Goal: Task Accomplishment & Management: Use online tool/utility

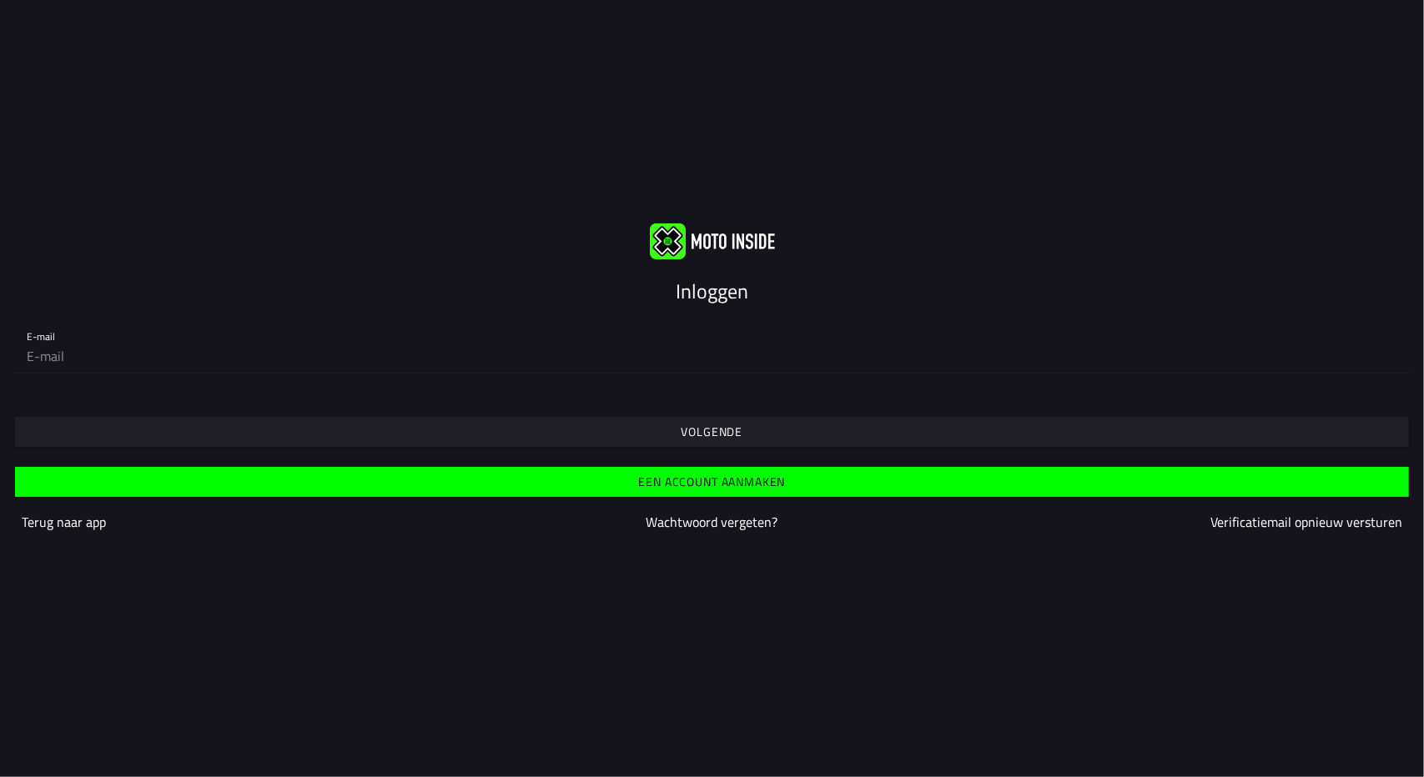
click at [0, 0] on slot "Een account aanmaken" at bounding box center [0, 0] width 0 height 0
click at [43, 350] on input "email" at bounding box center [712, 355] width 1370 height 33
type input "stuivenberg@live.nl"
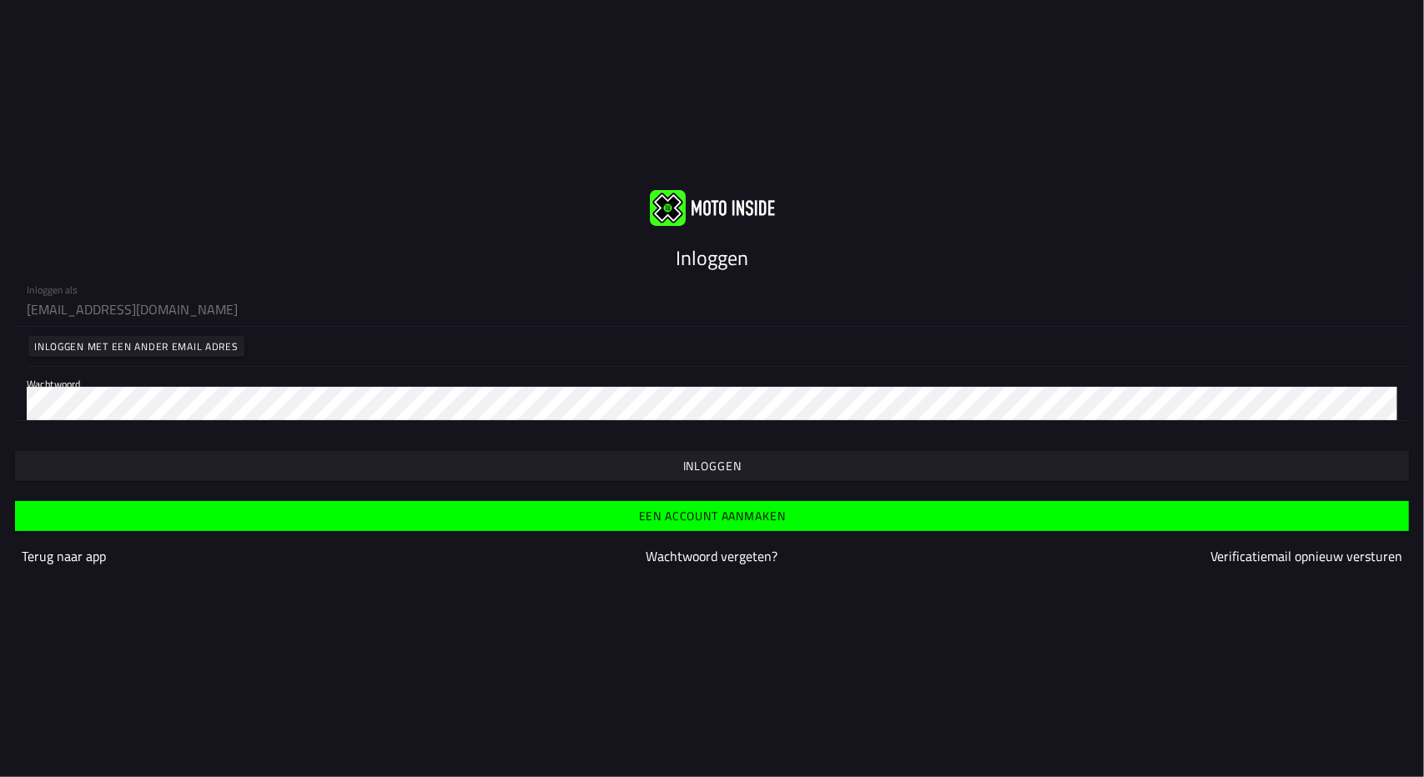
click at [0, 0] on slot "Inloggen" at bounding box center [0, 0] width 0 height 0
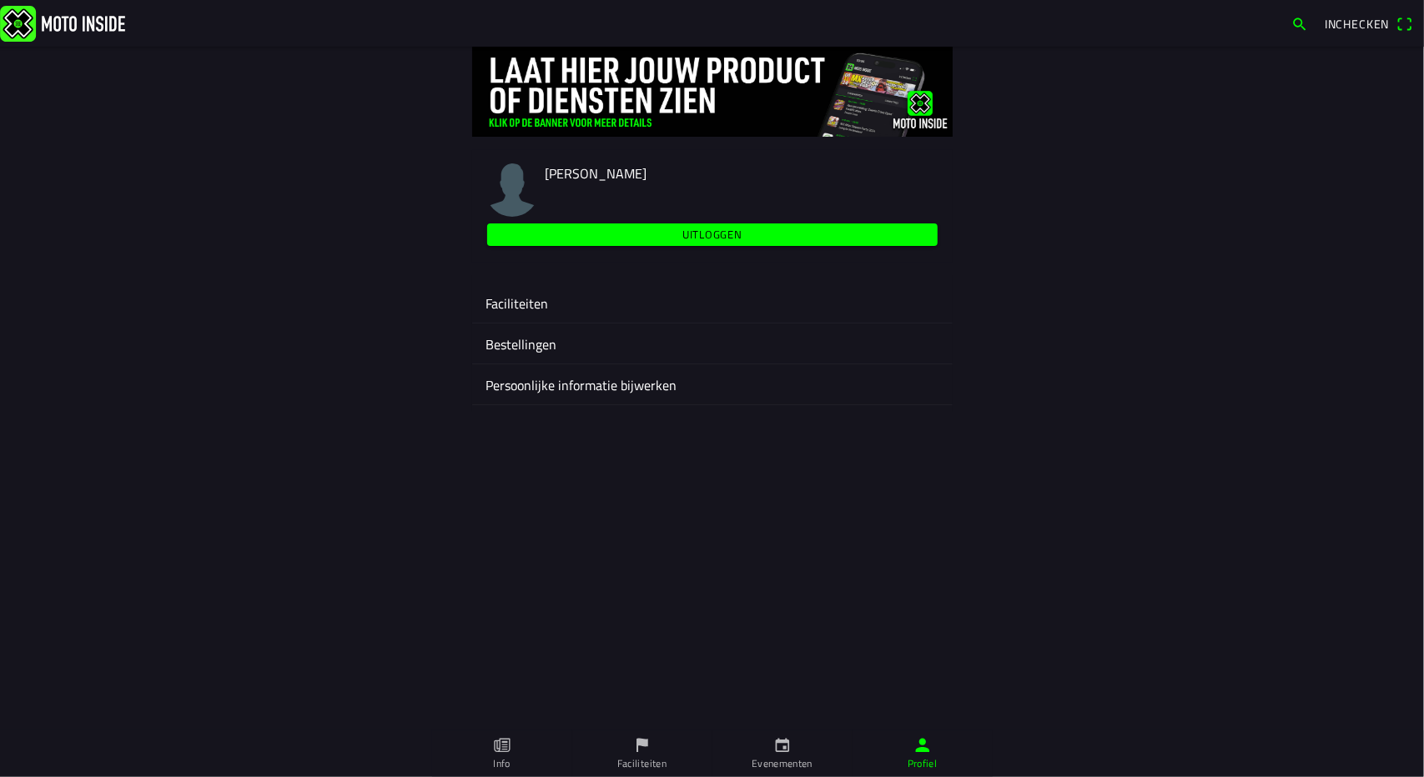
click at [523, 296] on ion-label "Faciliteiten" at bounding box center [712, 304] width 454 height 20
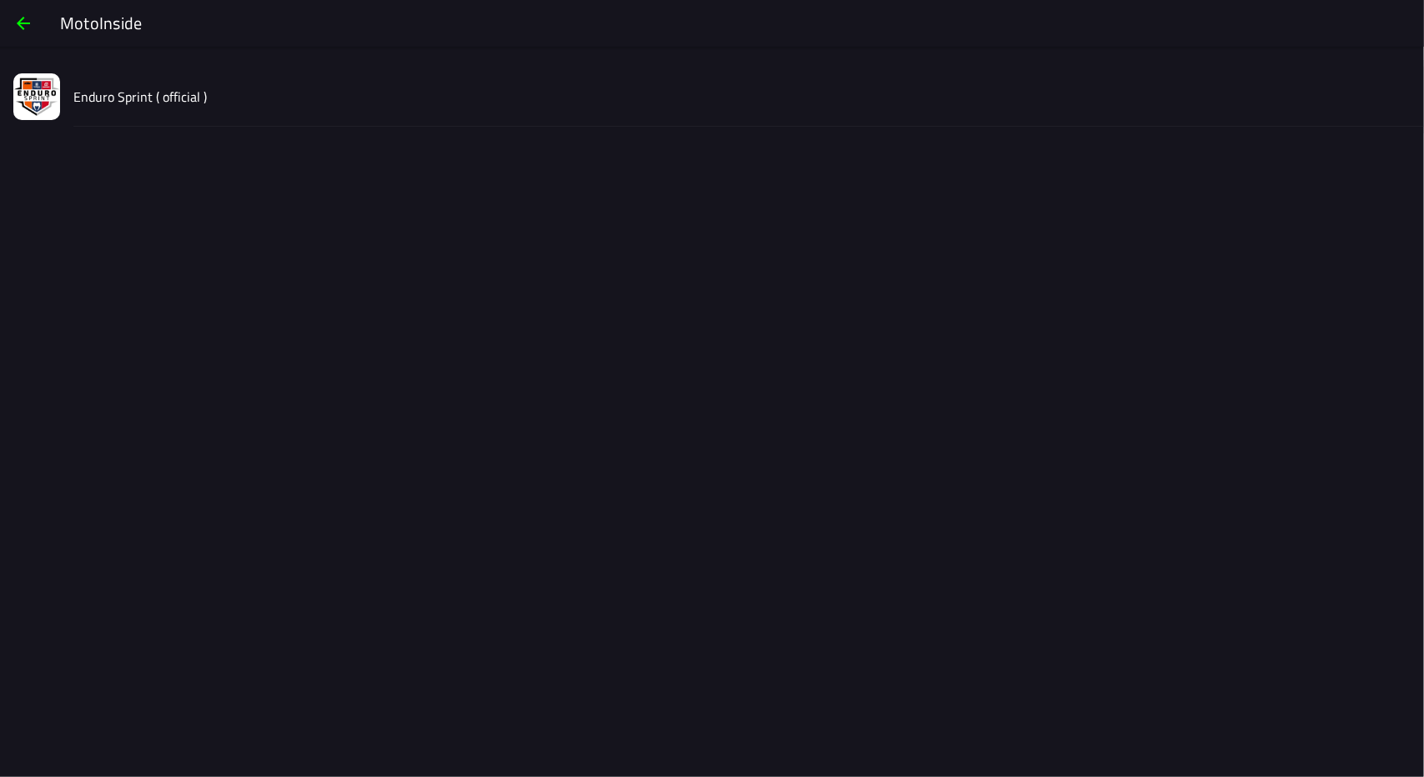
click at [0, 0] on slot "Enduro Sprint ( official )" at bounding box center [0, 0] width 0 height 0
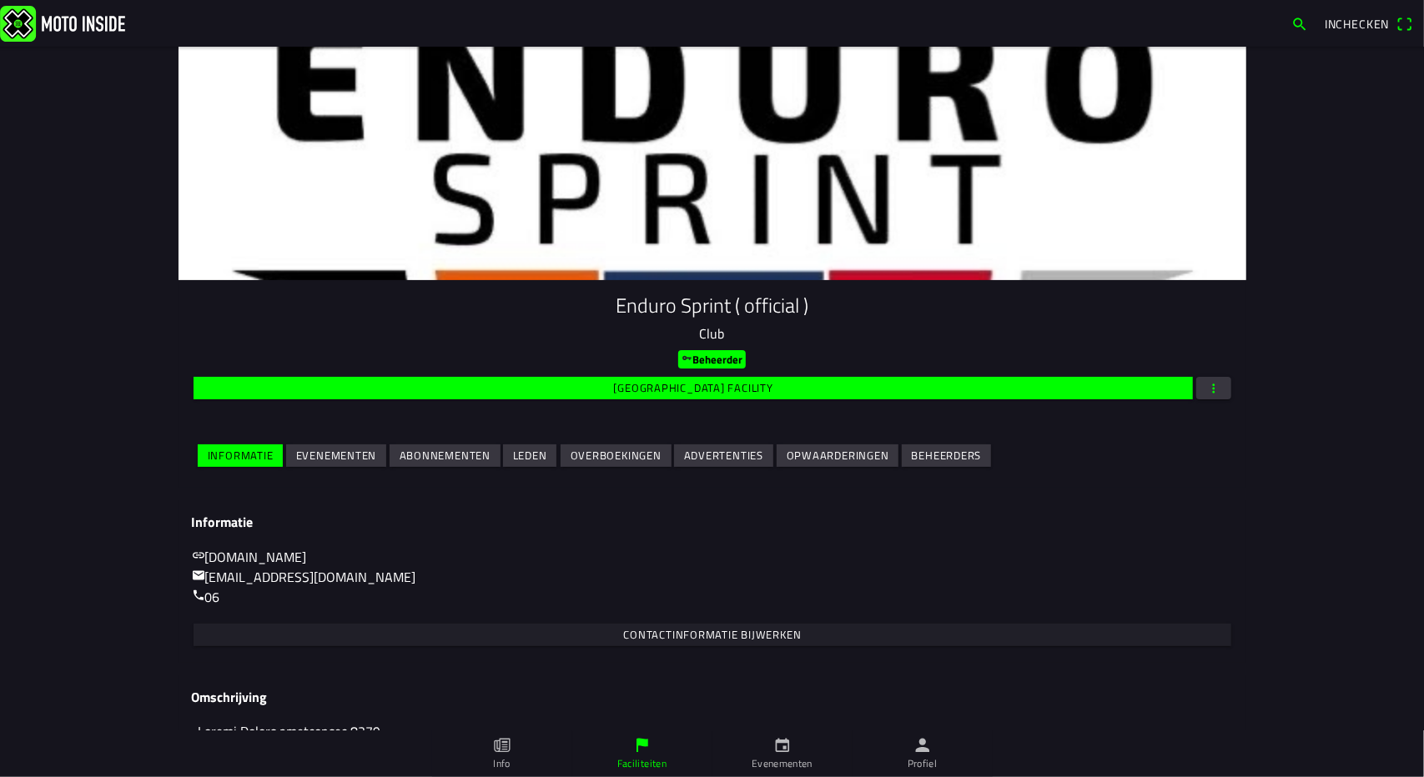
click at [0, 0] on slot "Evenementen" at bounding box center [0, 0] width 0 height 0
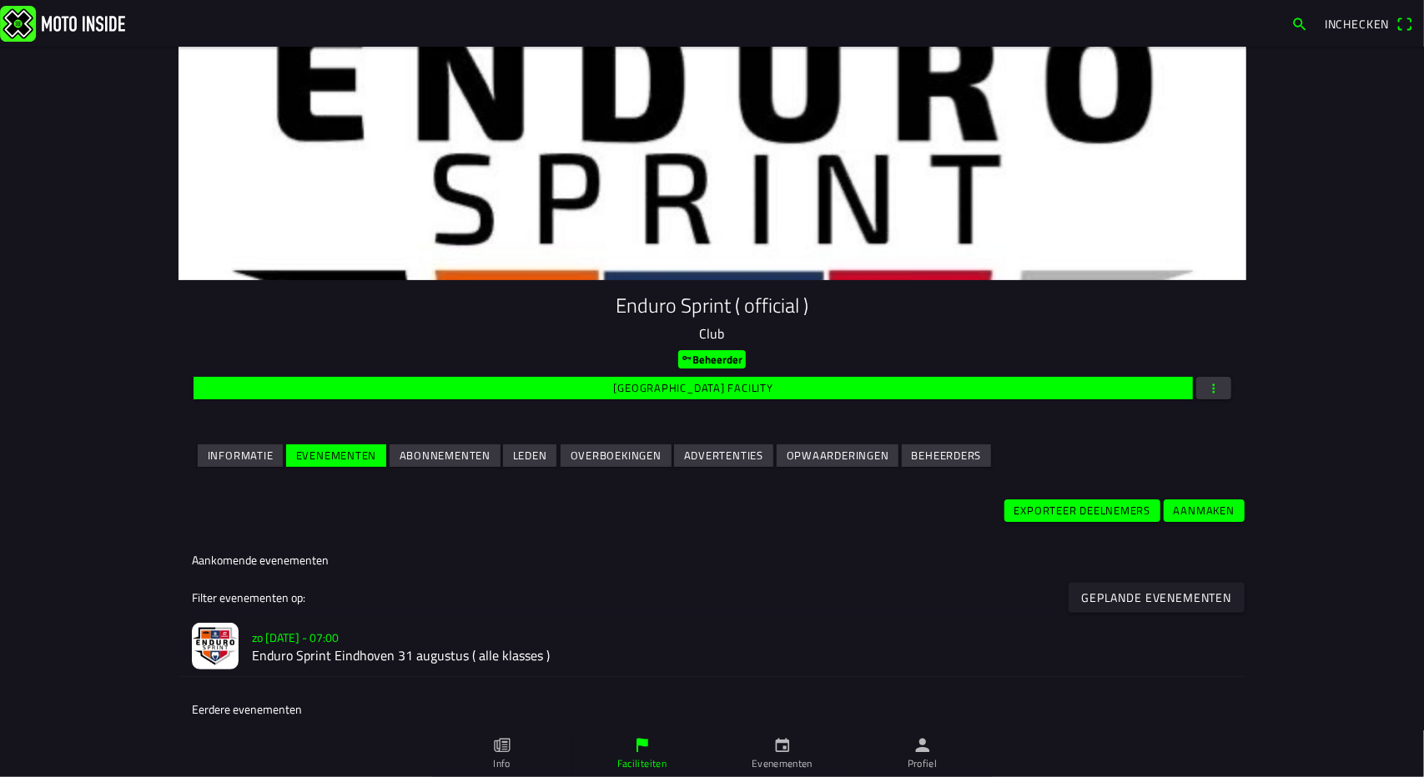
click at [0, 0] on slot "Exporteer deelnemers" at bounding box center [0, 0] width 0 height 0
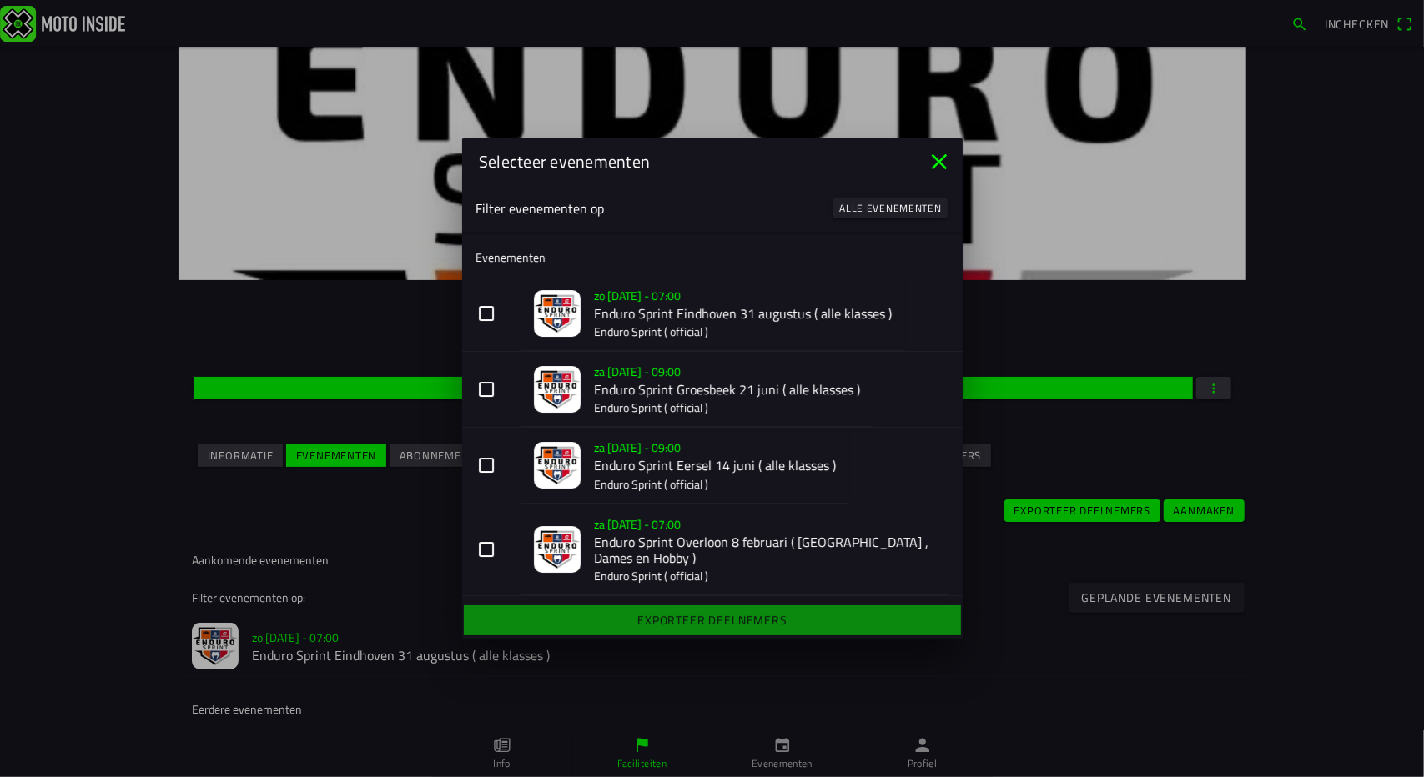
click at [482, 304] on button "[DATE] 07:00 Enduro Sprint Eindhoven [DATE] ( alle klasses ) Enduro Sprint ( of…" at bounding box center [712, 314] width 500 height 76
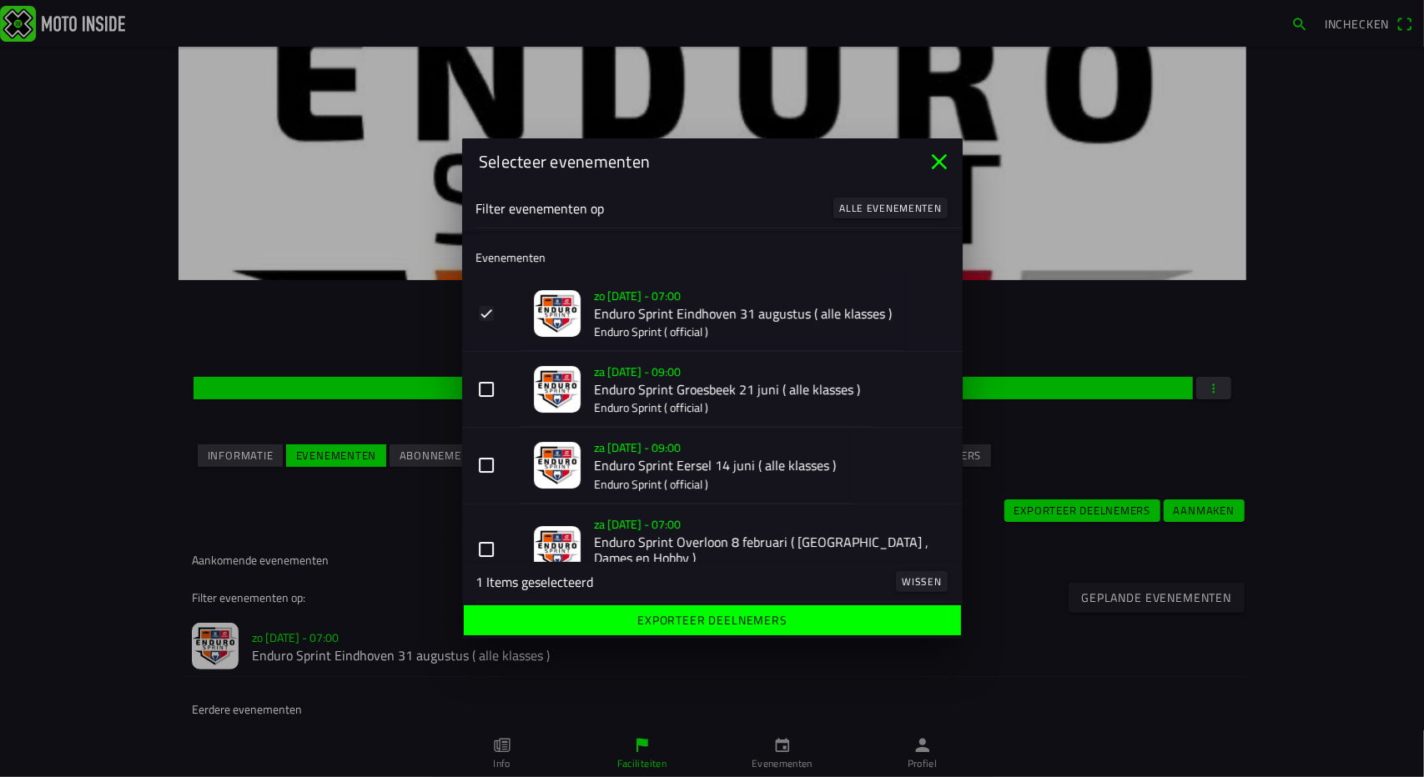
click at [489, 379] on button "[DATE] 09:00 Enduro Sprint Groesbeek [DATE] ( alle klasses ) Enduro Sprint ( of…" at bounding box center [712, 390] width 500 height 76
click at [490, 461] on button "[DATE] 09:00 Enduro Sprint Eersel [DATE] ( alle klasses ) Enduro Sprint ( offic…" at bounding box center [712, 466] width 500 height 76
click at [490, 550] on button "[DATE] 07:00 Enduro Sprint Overloon [DATE] ( [GEOGRAPHIC_DATA] , Dames en Hobby…" at bounding box center [712, 551] width 500 height 92
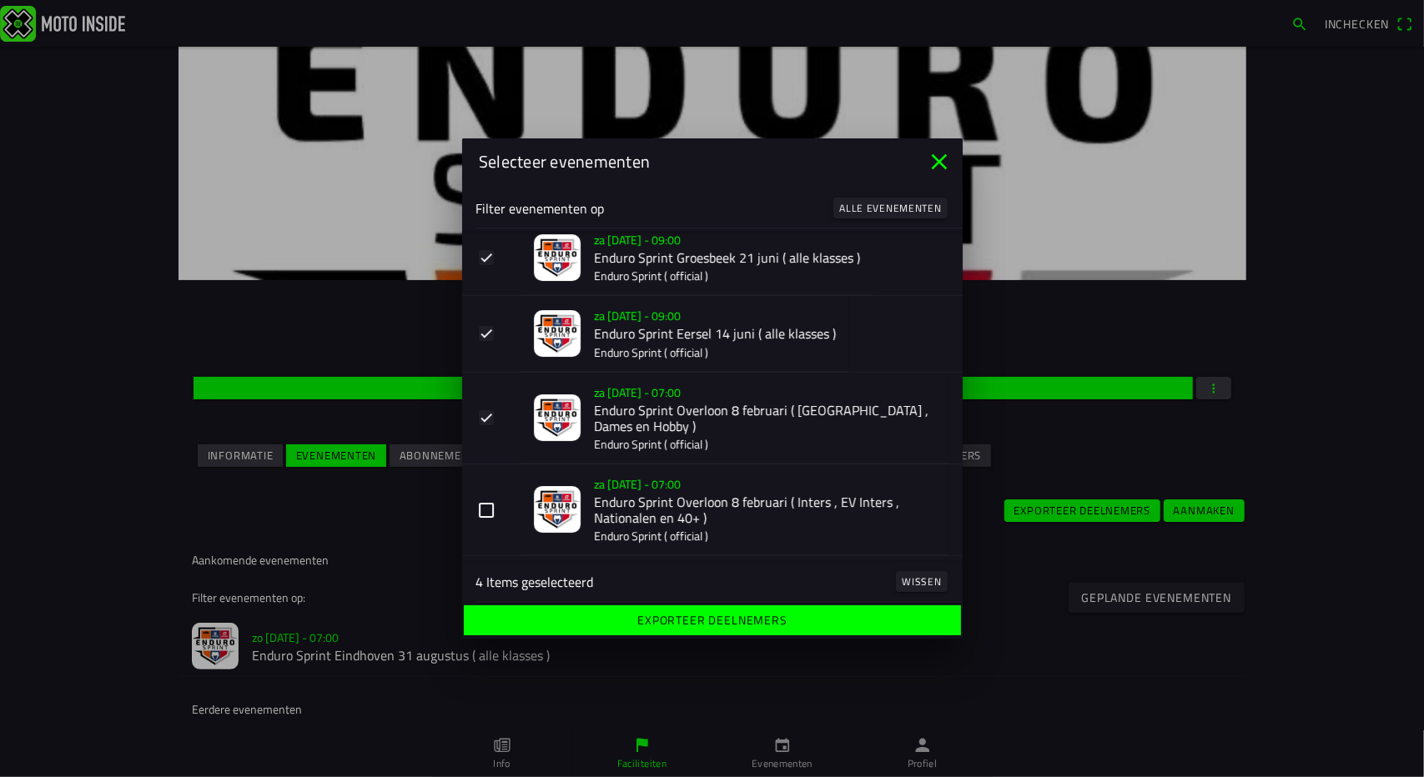
click at [487, 508] on button "[DATE] 07:00 Enduro Sprint Overloon [DATE] ( Inters , EV Inters , Nationalen en…" at bounding box center [712, 511] width 500 height 92
click at [611, 626] on span "Exporteer deelnemers" at bounding box center [711, 621] width 471 height 30
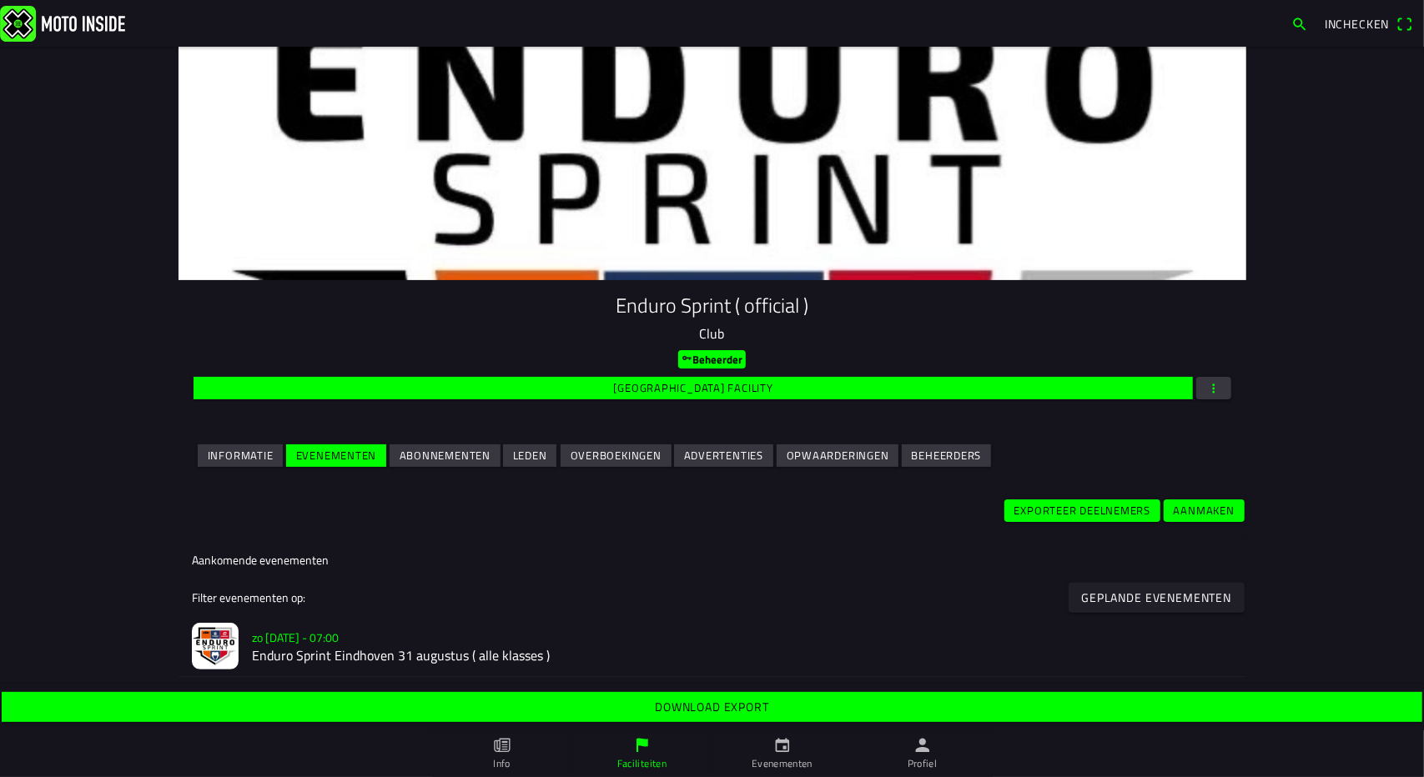
click at [0, 0] on slot "[DATE] 07:00" at bounding box center [0, 0] width 0 height 0
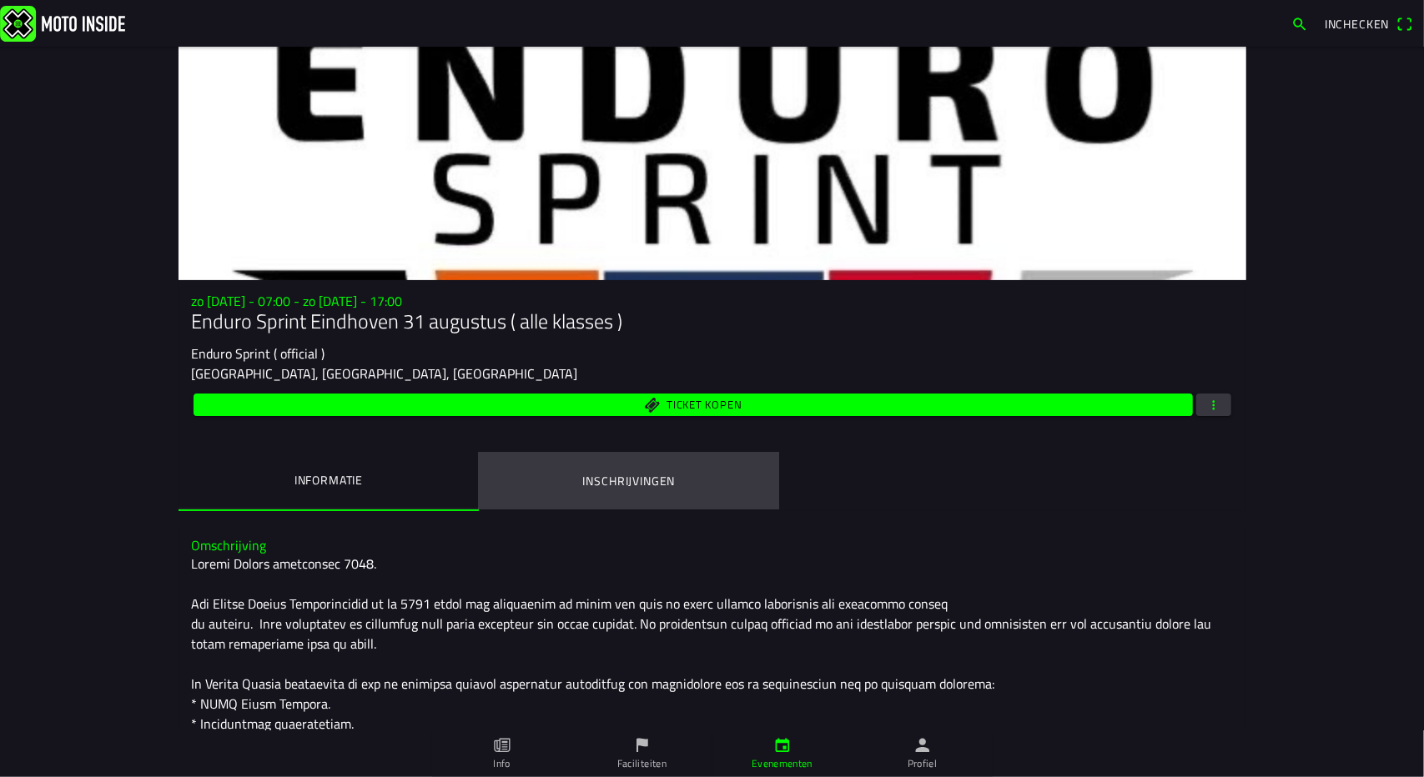
click at [627, 472] on ion-label "Inschrijvingen" at bounding box center [628, 481] width 93 height 18
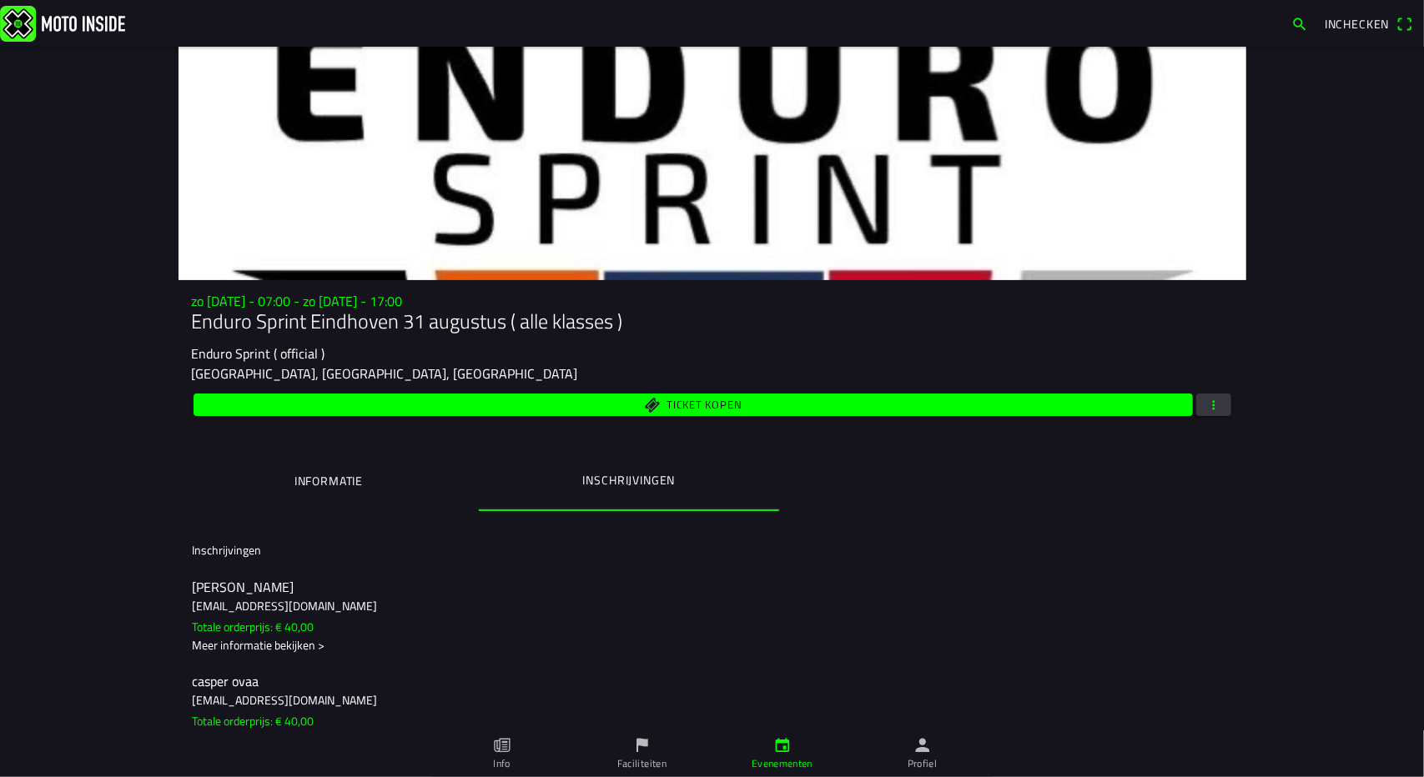
click at [1209, 408] on span "button" at bounding box center [1213, 405] width 15 height 23
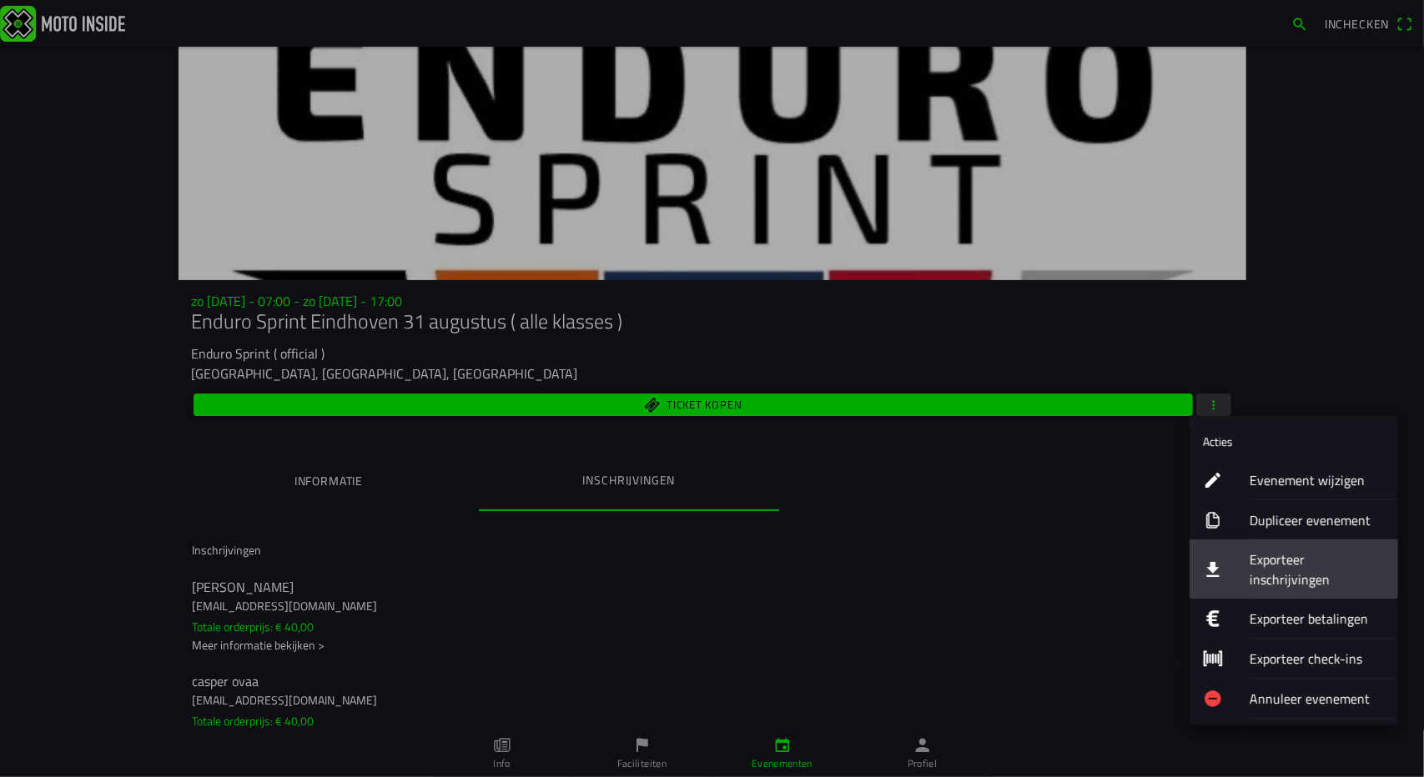
click at [1264, 566] on ion-label "Exporteer inschrijvingen" at bounding box center [1316, 570] width 135 height 40
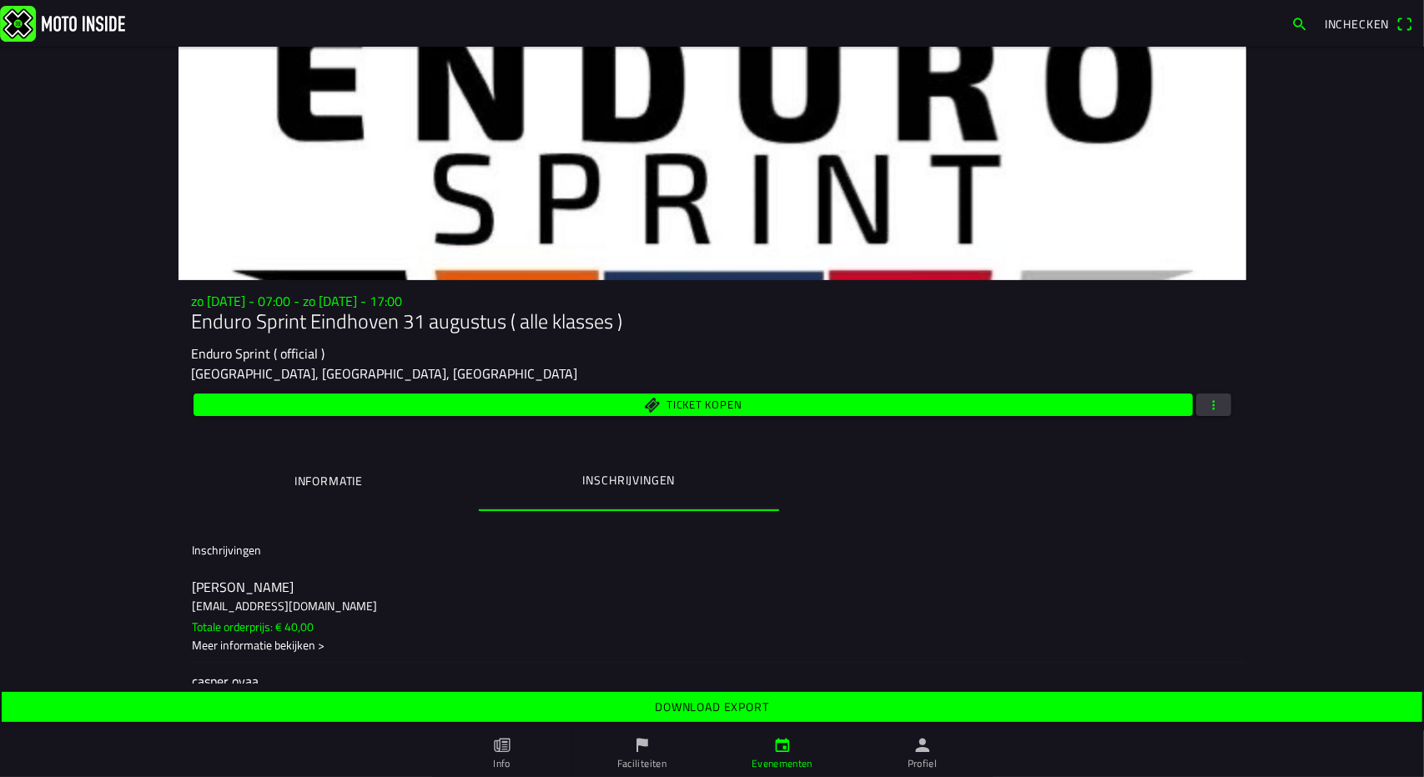
click at [1206, 408] on span "button" at bounding box center [1213, 405] width 15 height 23
click at [729, 705] on ion-backdrop at bounding box center [712, 388] width 1424 height 777
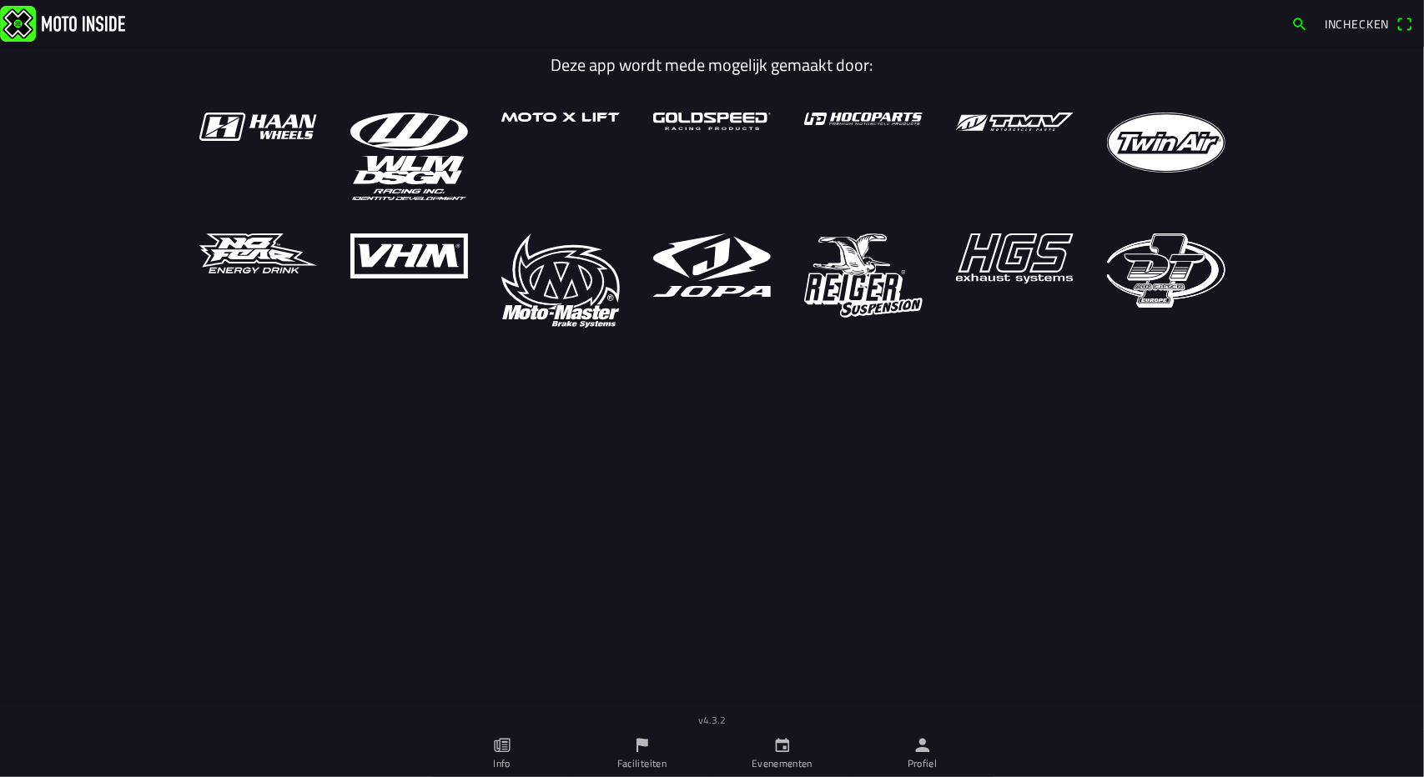
click at [922, 749] on icon "person" at bounding box center [922, 746] width 14 height 14
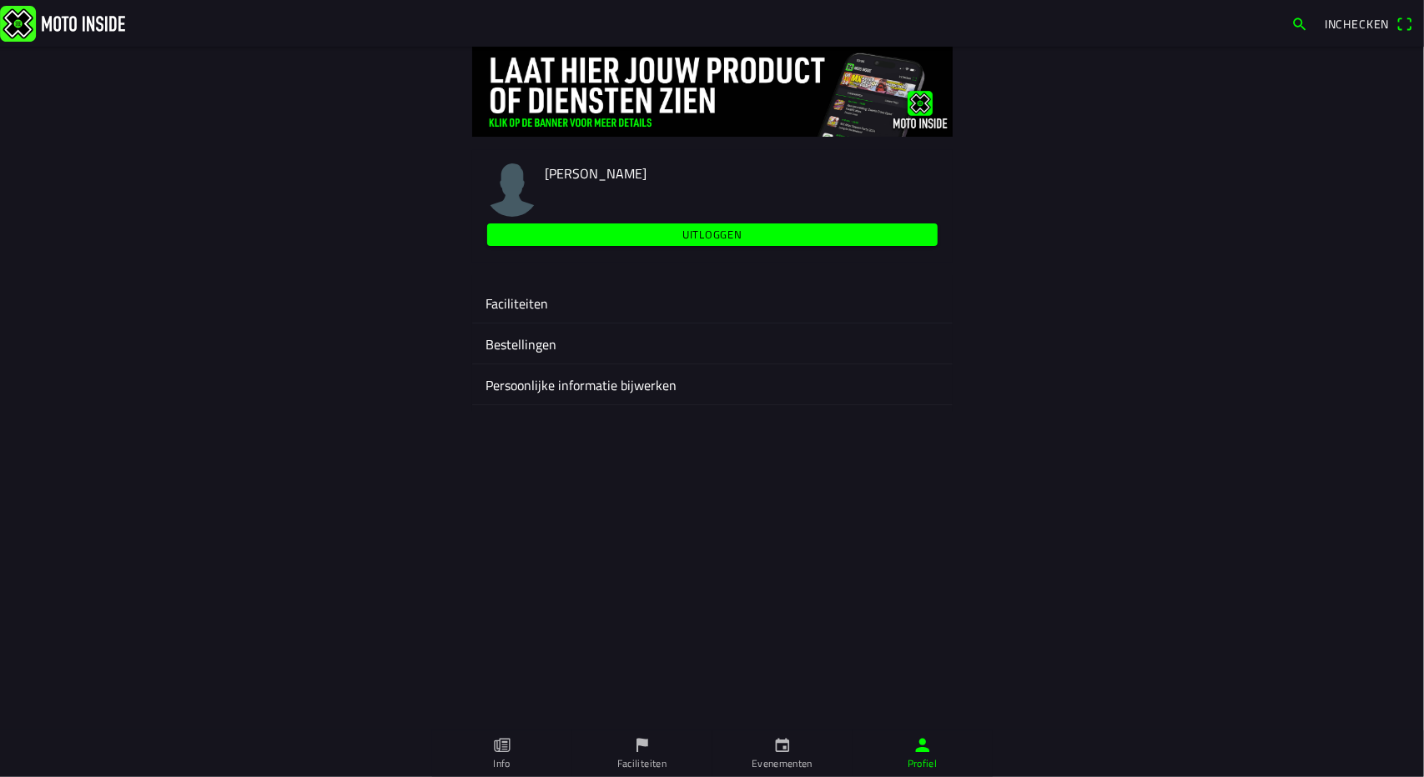
click at [529, 308] on ion-label "Faciliteiten" at bounding box center [712, 304] width 454 height 20
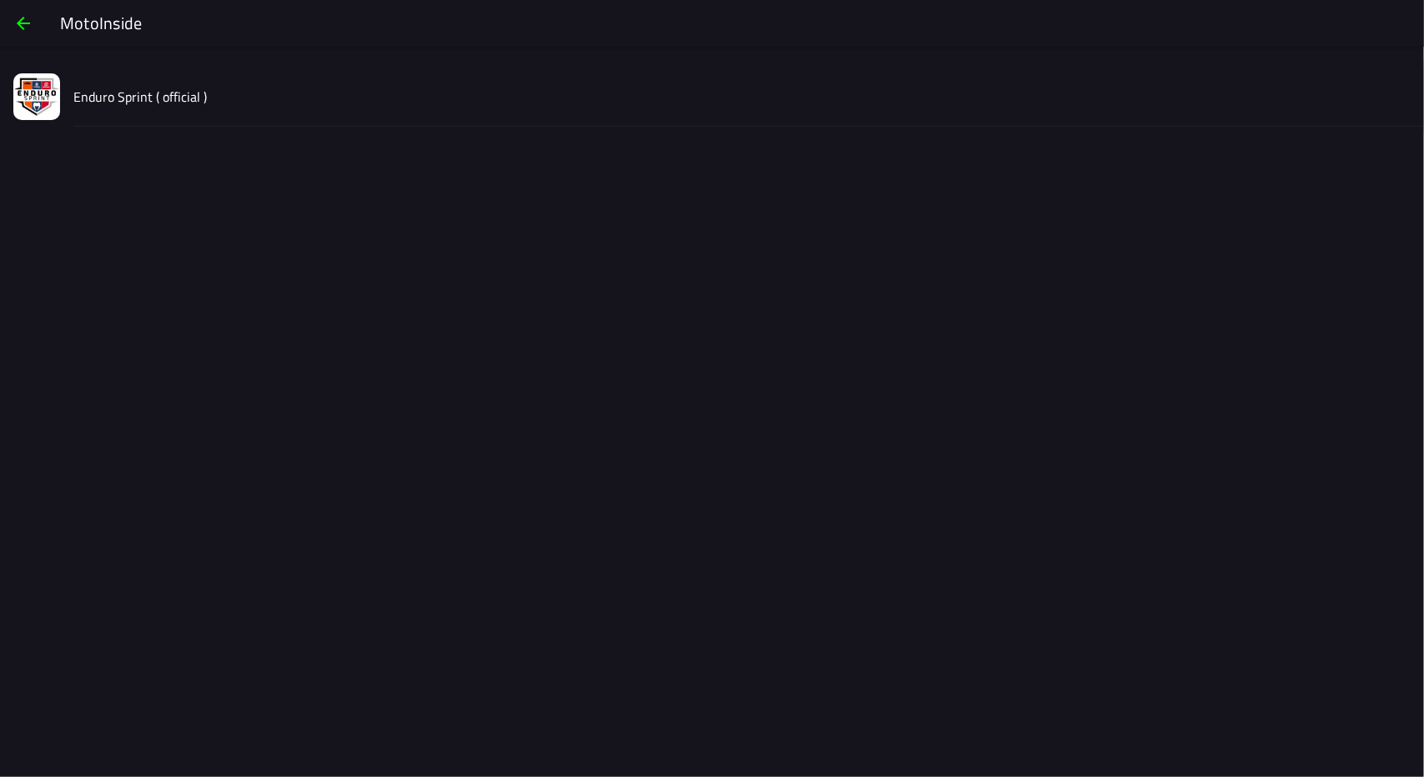
click at [0, 0] on slot "Enduro Sprint ( official )" at bounding box center [0, 0] width 0 height 0
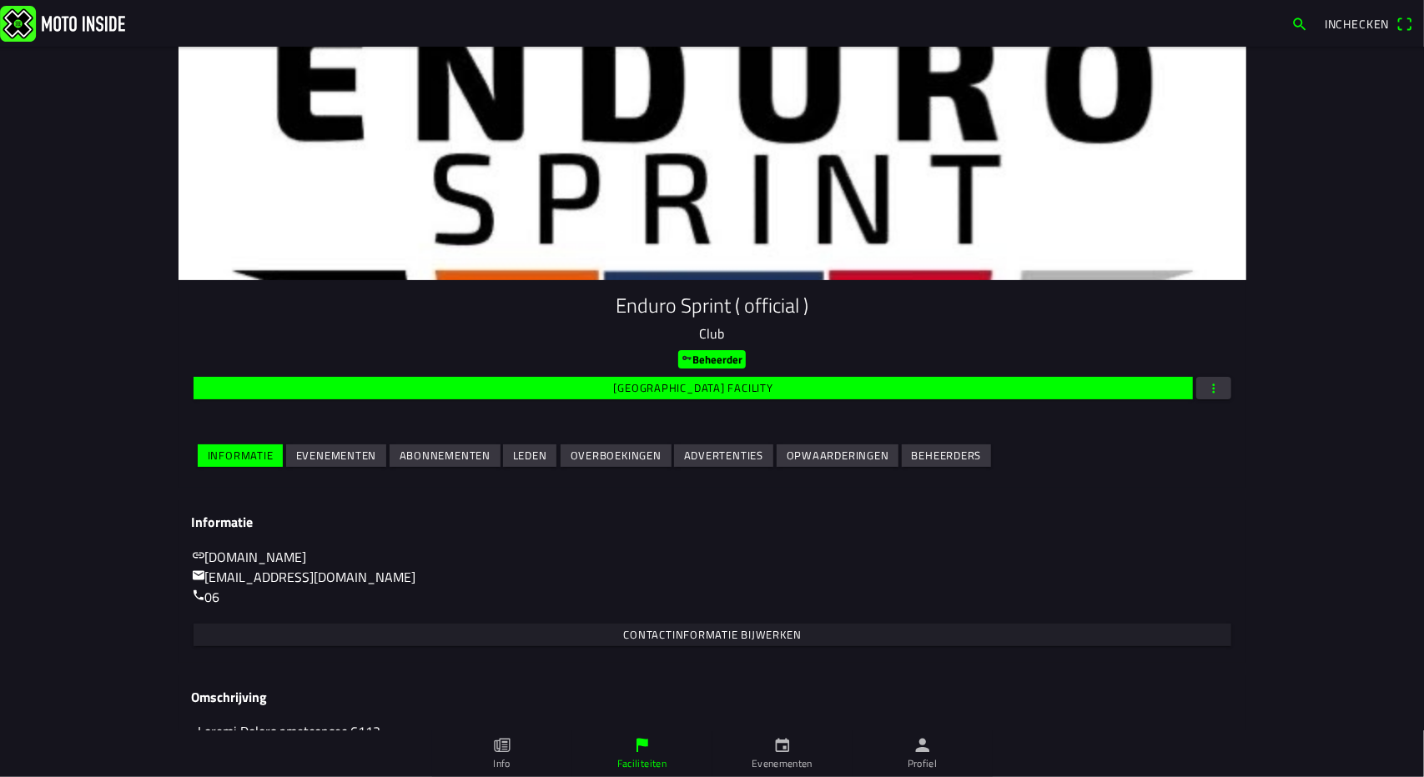
click at [0, 0] on slot "Evenementen" at bounding box center [0, 0] width 0 height 0
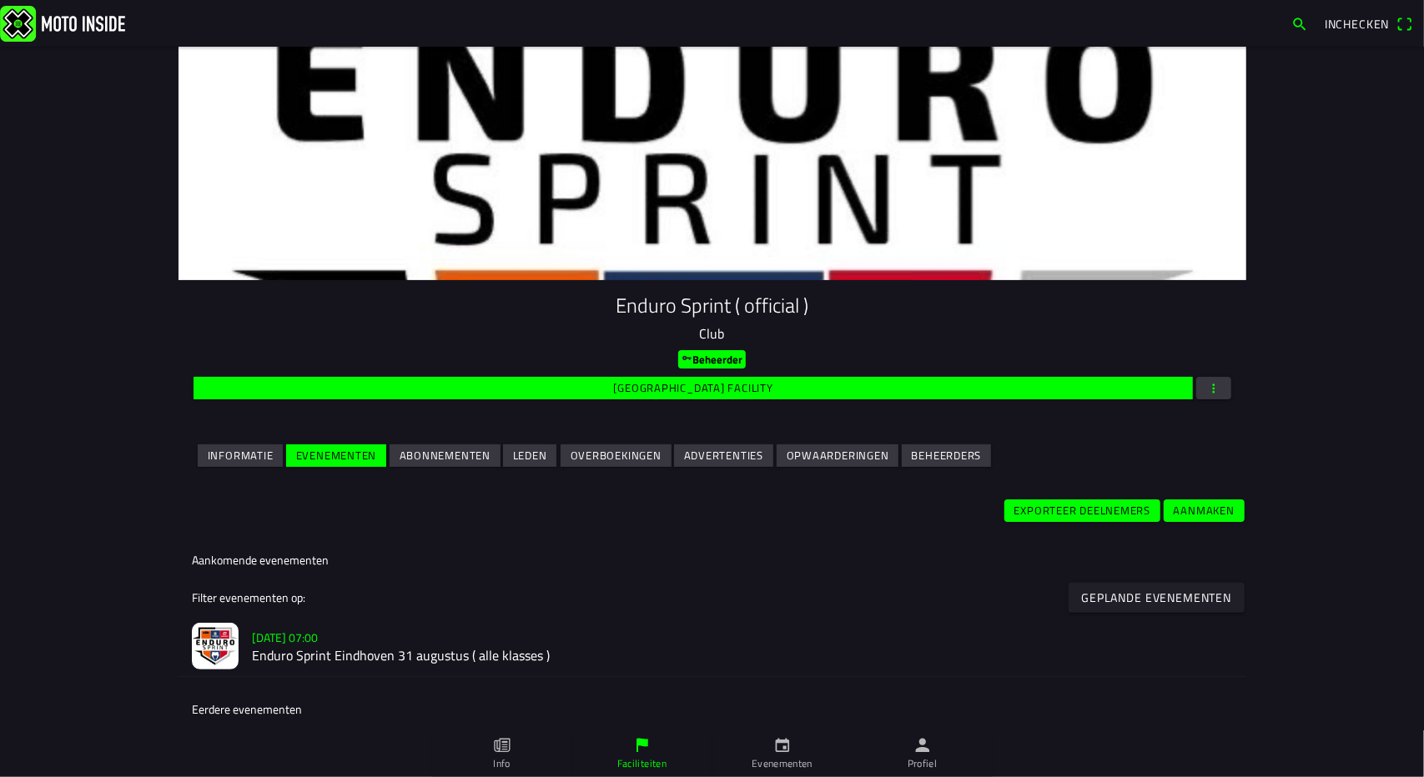
click at [0, 0] on slot "Exporteer deelnemers" at bounding box center [0, 0] width 0 height 0
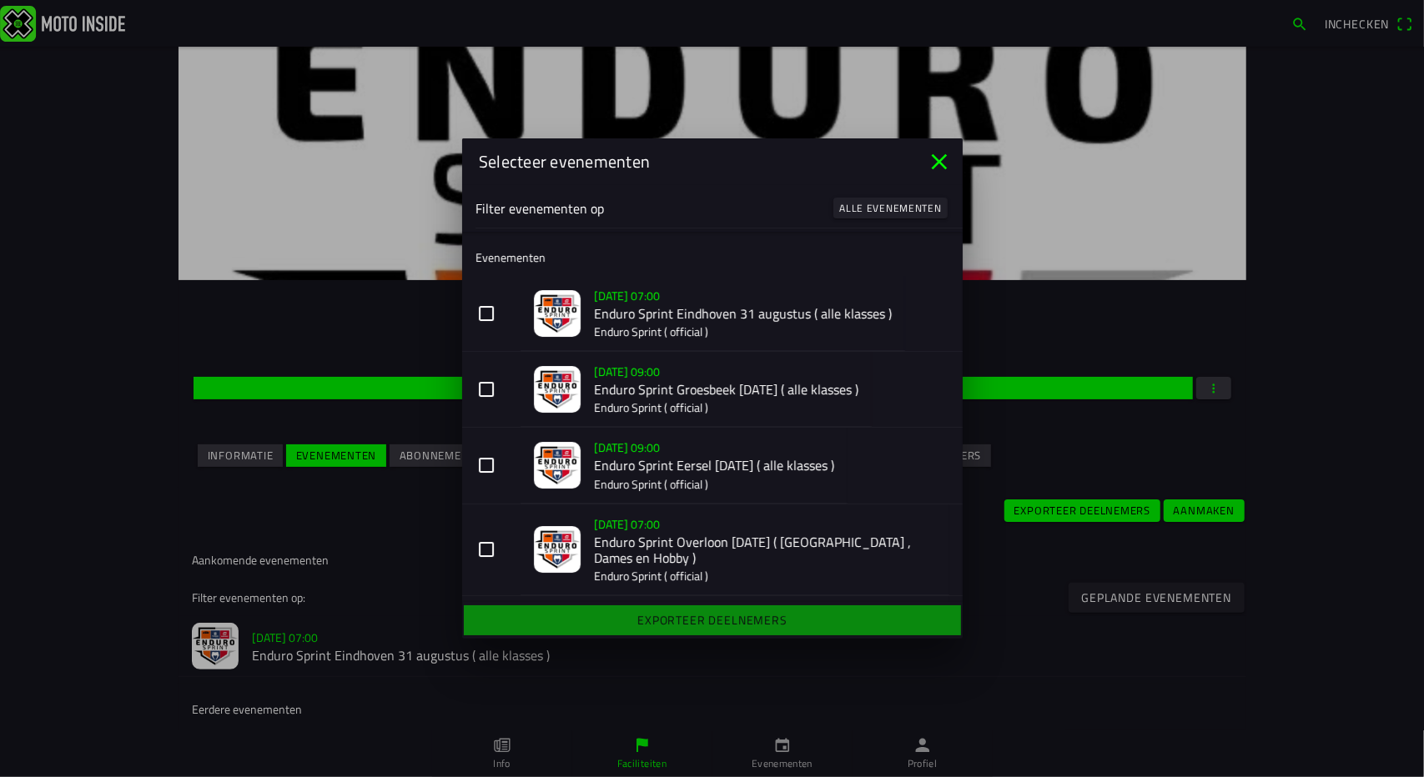
click at [485, 313] on button "[DATE] 07:00 Enduro Sprint Eindhoven [DATE] ( alle klasses ) Enduro Sprint ( of…" at bounding box center [712, 314] width 500 height 76
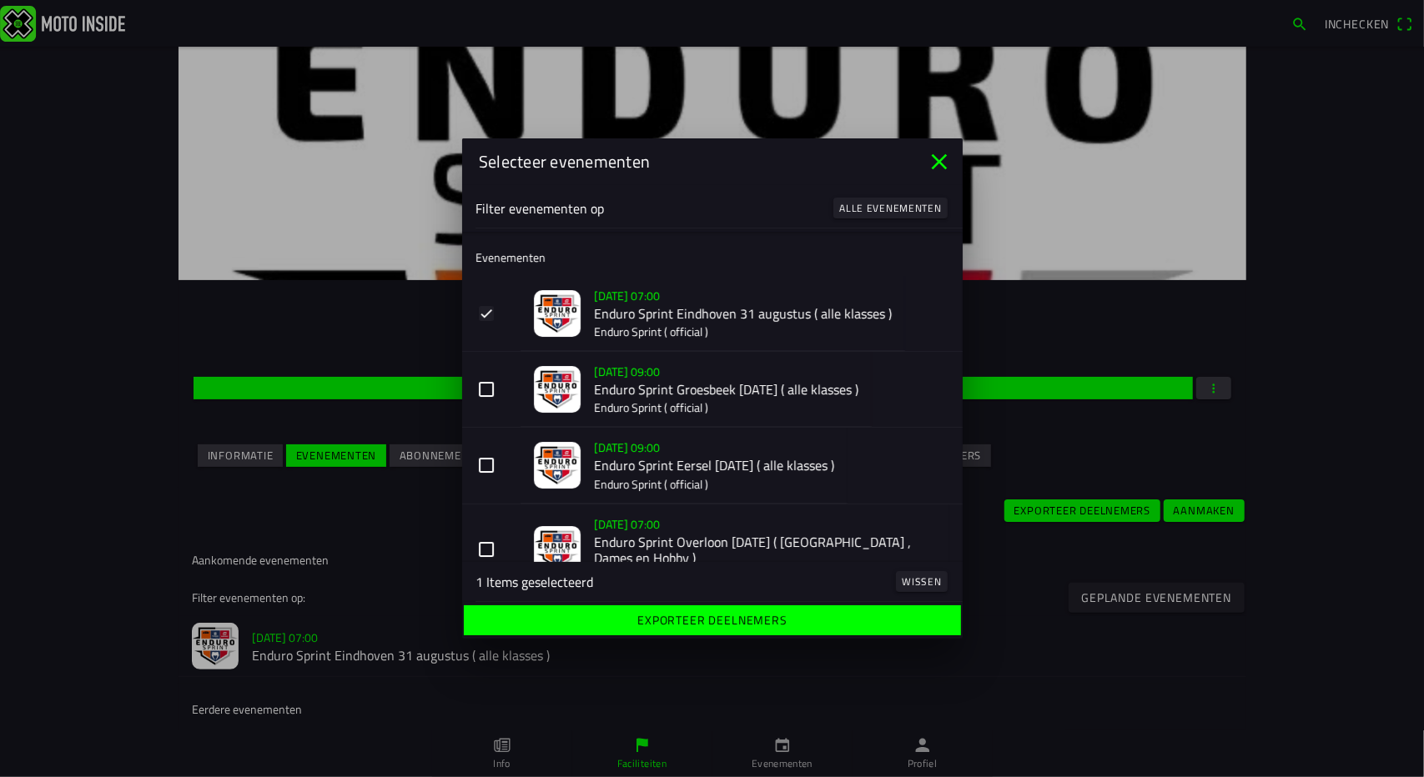
click at [487, 388] on button "[DATE] 09:00 Enduro Sprint Groesbeek [DATE] ( alle klasses ) Enduro Sprint ( of…" at bounding box center [712, 390] width 500 height 76
click at [490, 476] on button "[DATE] 09:00 Enduro Sprint Eersel [DATE] ( alle klasses ) Enduro Sprint ( offic…" at bounding box center [712, 466] width 500 height 76
click at [480, 550] on button "[DATE] 07:00 Enduro Sprint Overloon [DATE] ( [GEOGRAPHIC_DATA] , Dames en Hobby…" at bounding box center [712, 551] width 500 height 92
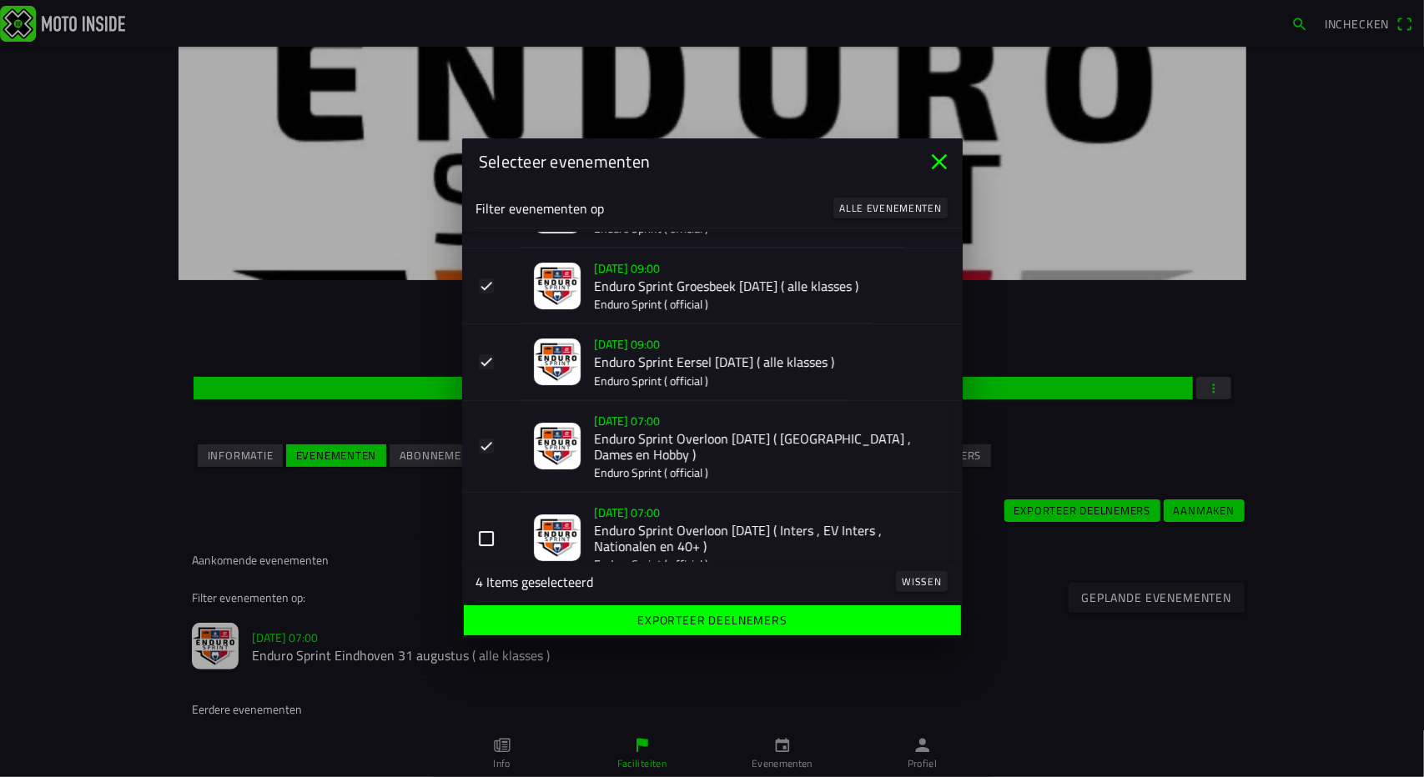
scroll to position [132, 0]
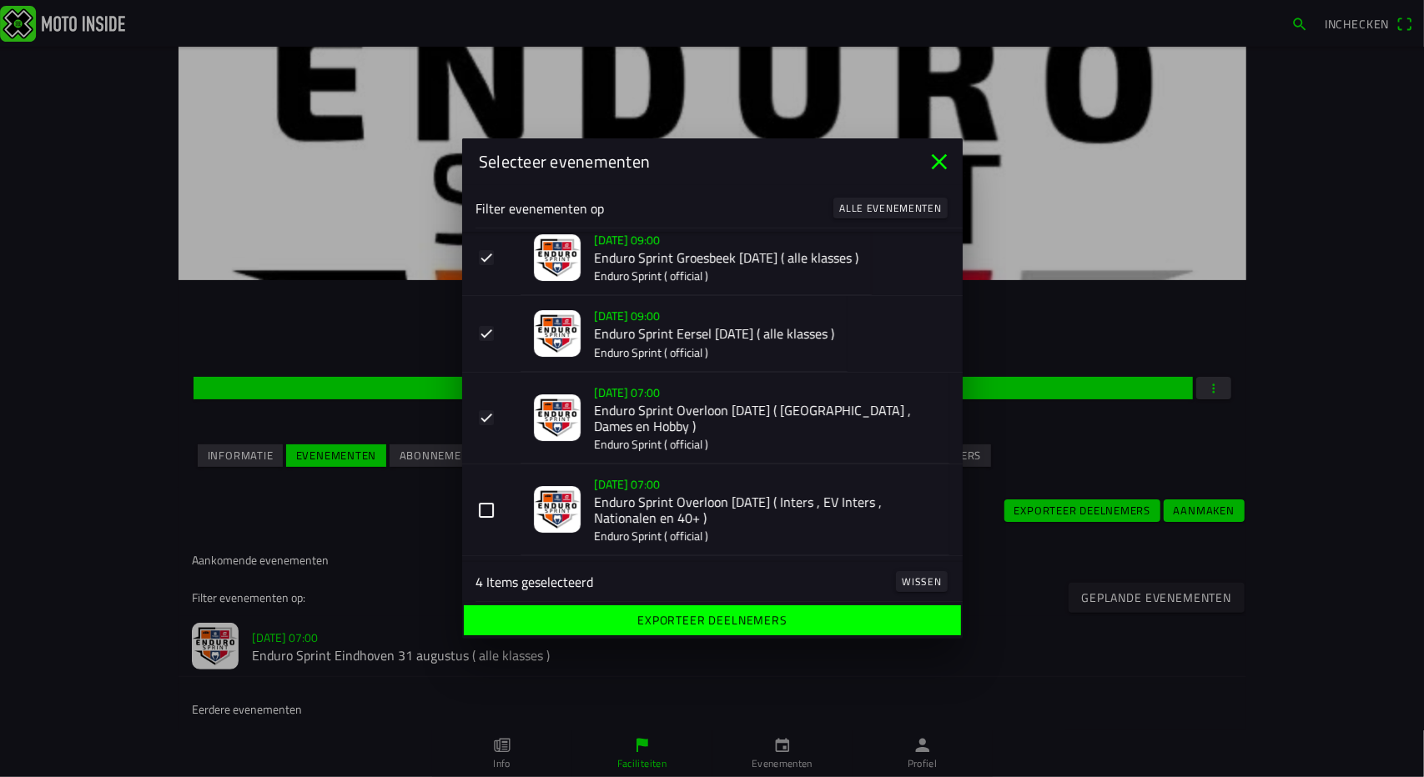
click at [489, 511] on button "[DATE] 07:00 Enduro Sprint Overloon [DATE] ( Inters , EV Inters , Nationalen en…" at bounding box center [712, 511] width 500 height 92
click at [0, 0] on slot "Exporteer deelnemers" at bounding box center [0, 0] width 0 height 0
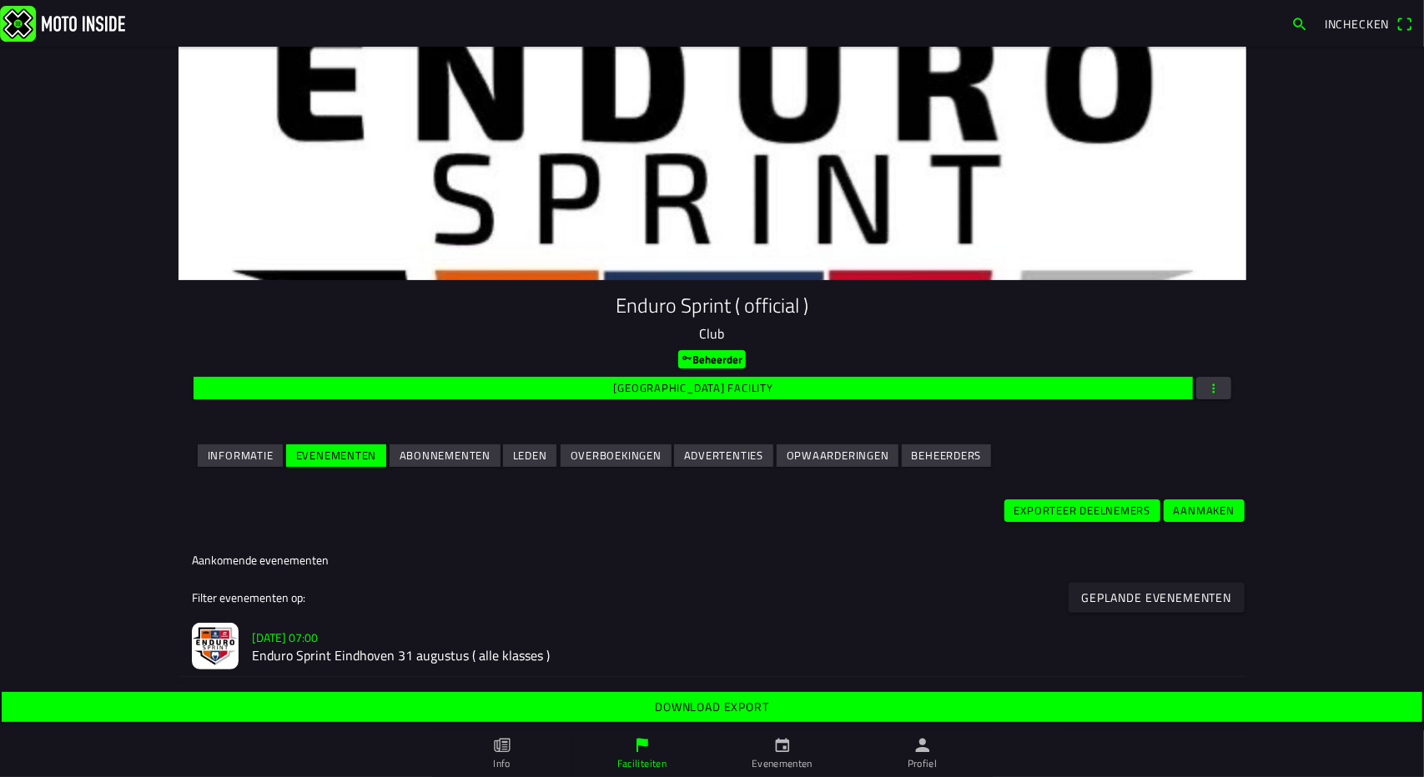
click at [0, 0] on slot "Download export" at bounding box center [0, 0] width 0 height 0
click at [425, 641] on h3 "[DATE] 07:00" at bounding box center [742, 638] width 981 height 18
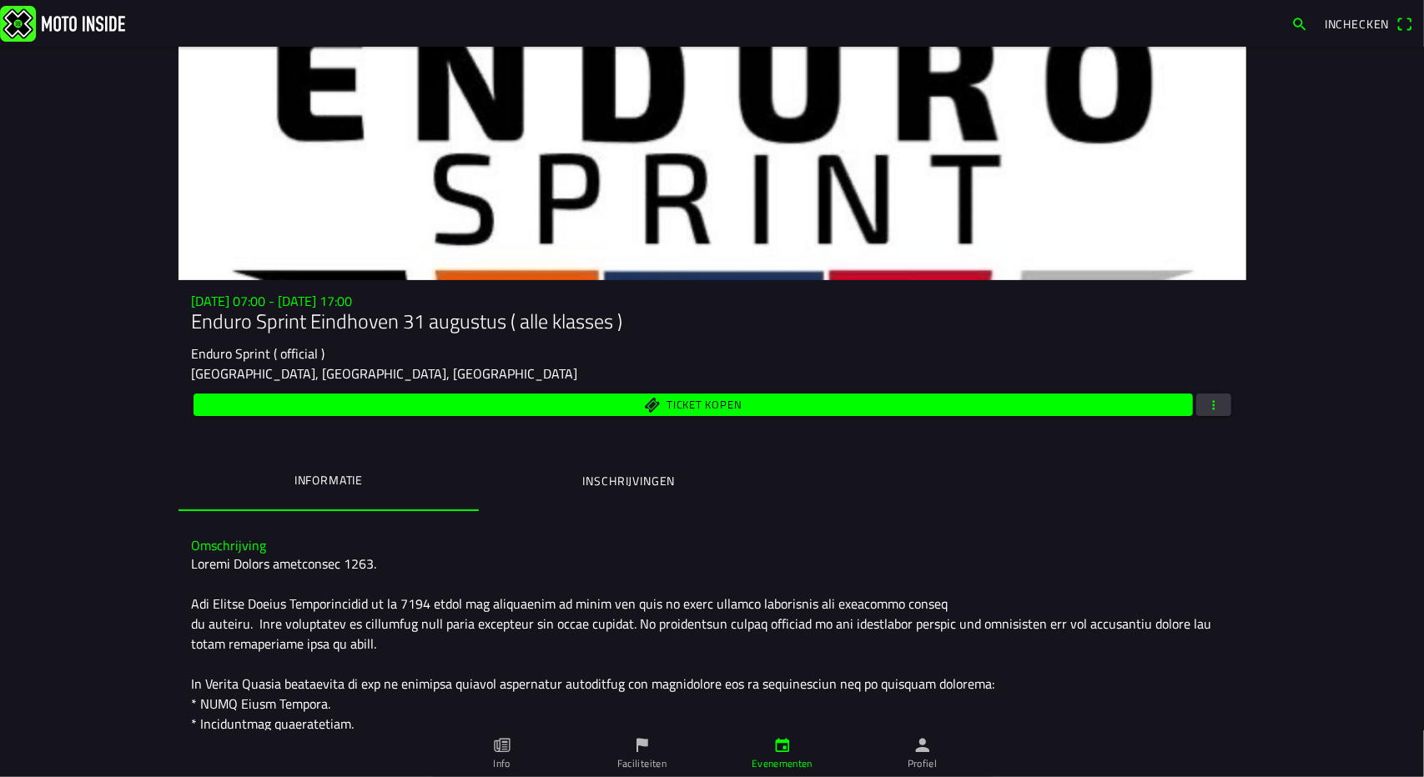
click at [1211, 403] on span "button" at bounding box center [1213, 405] width 15 height 23
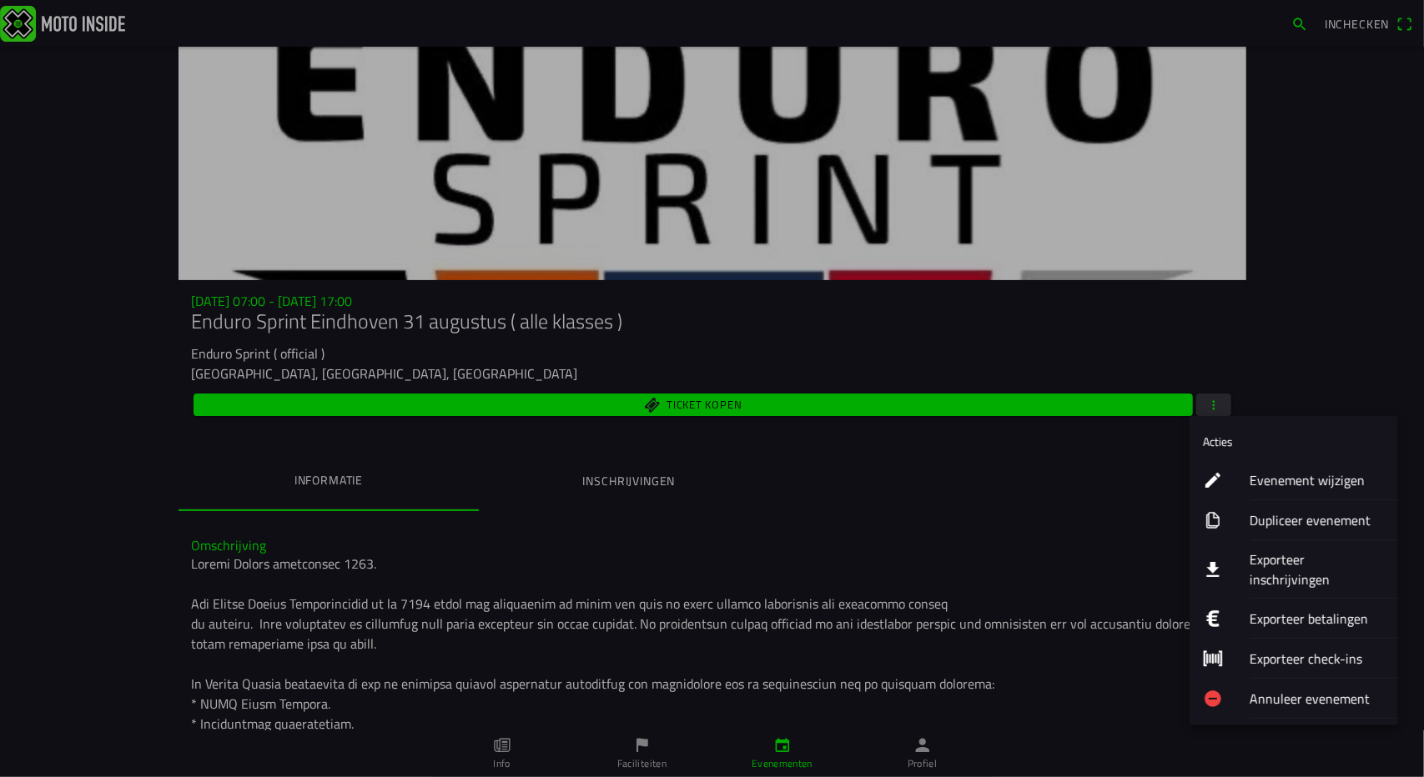
click at [1258, 550] on ion-label "Exporteer inschrijvingen" at bounding box center [1316, 570] width 135 height 40
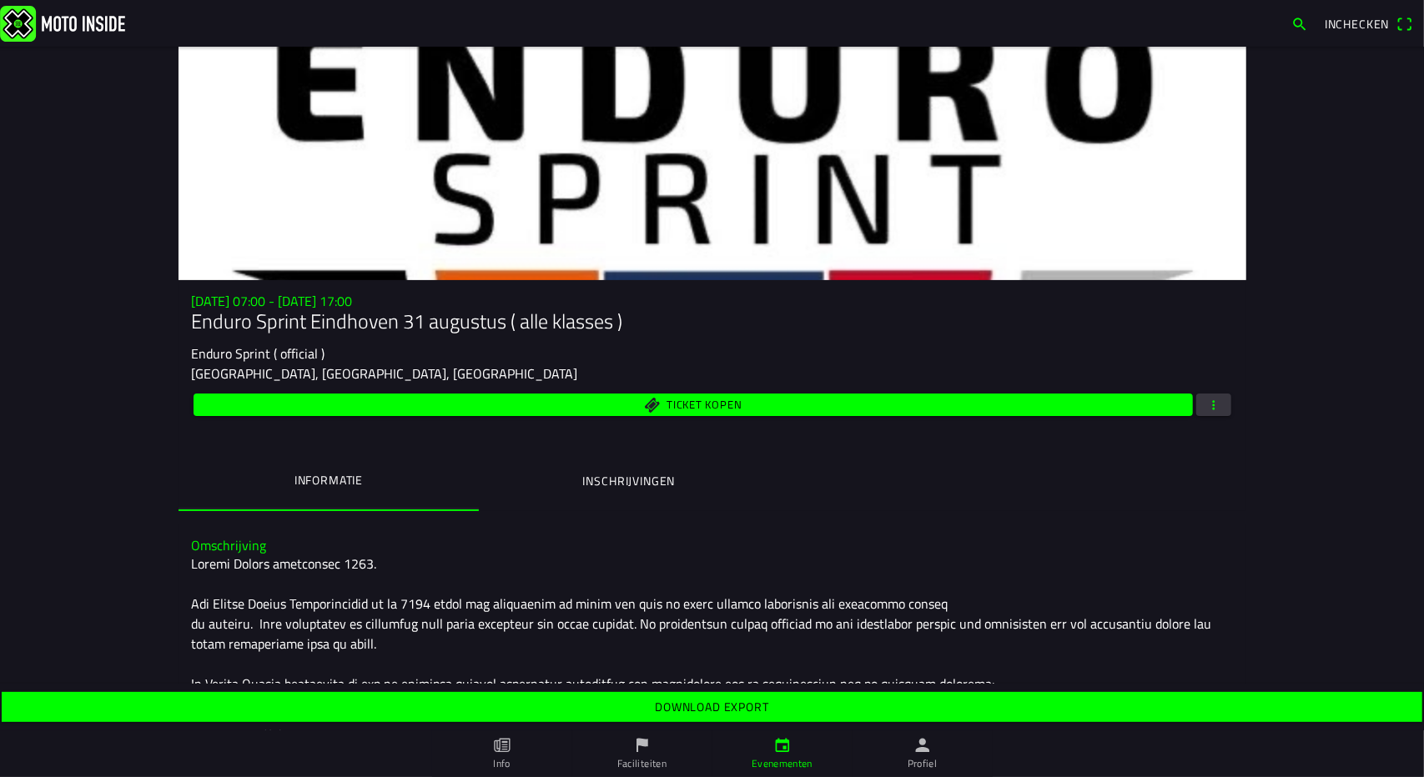
click at [0, 0] on slot "Download export" at bounding box center [0, 0] width 0 height 0
click at [1213, 405] on span "button" at bounding box center [1213, 405] width 15 height 23
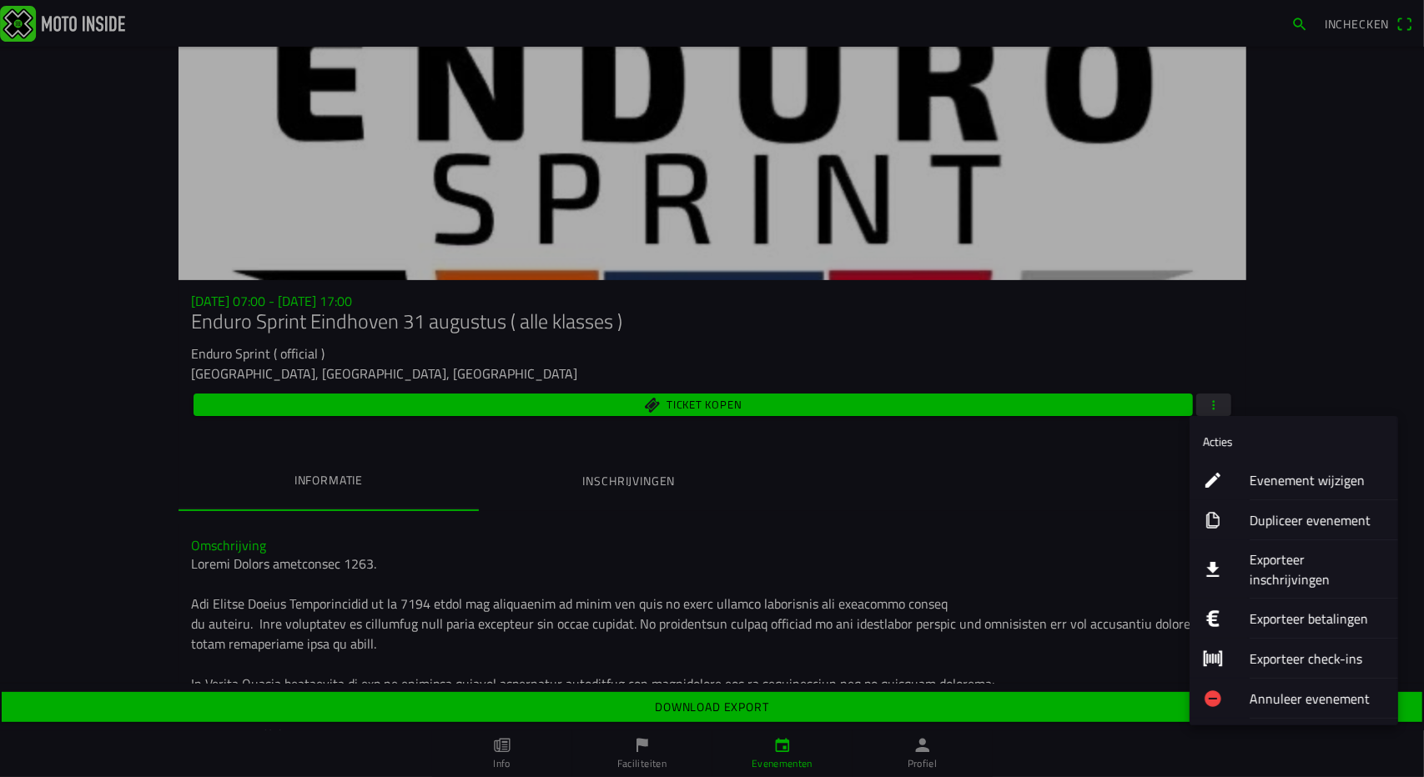
click at [1268, 609] on ion-label "Exporteer betalingen" at bounding box center [1316, 619] width 135 height 20
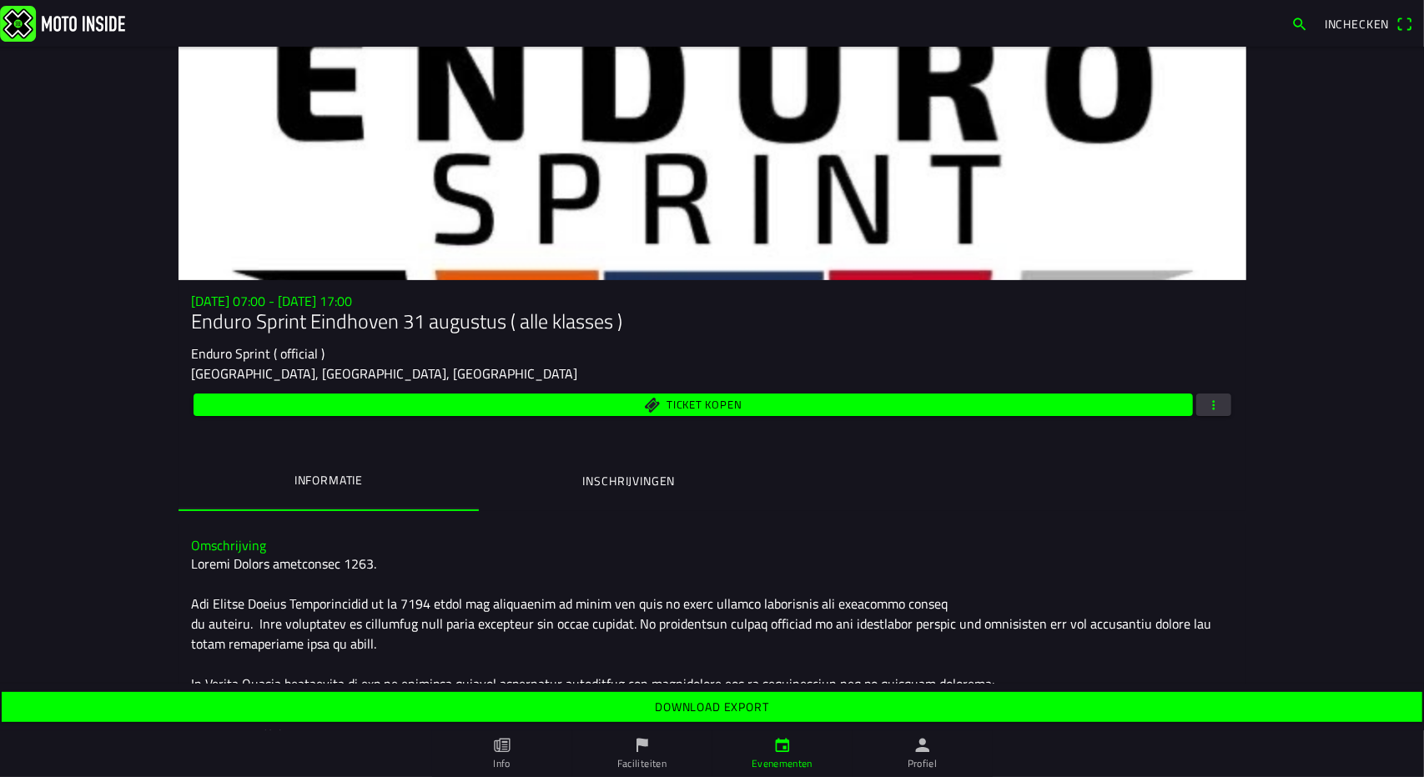
click at [0, 0] on slot "Download export" at bounding box center [0, 0] width 0 height 0
